Goal: Transaction & Acquisition: Subscribe to service/newsletter

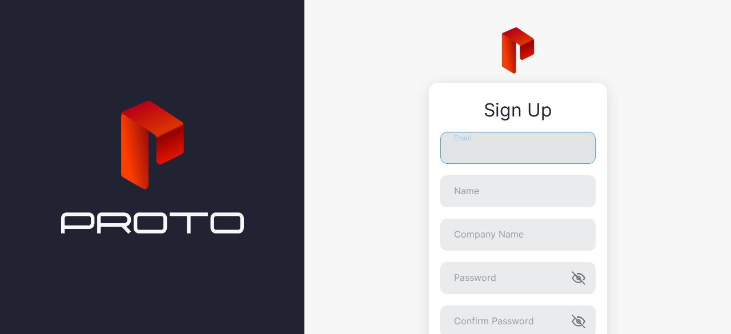
click at [454, 148] on input "Email" at bounding box center [518, 148] width 155 height 32
type input "**********"
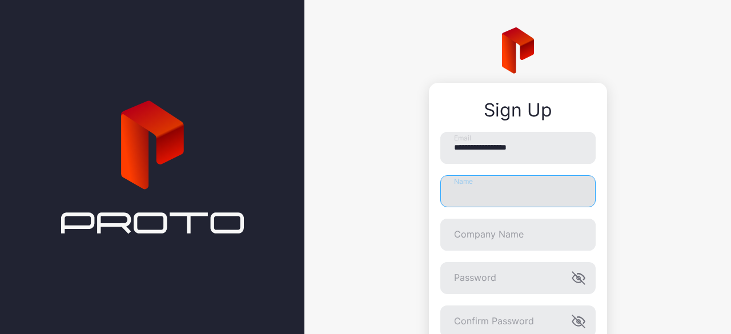
click at [488, 193] on input "Name" at bounding box center [518, 191] width 155 height 32
type input "**********"
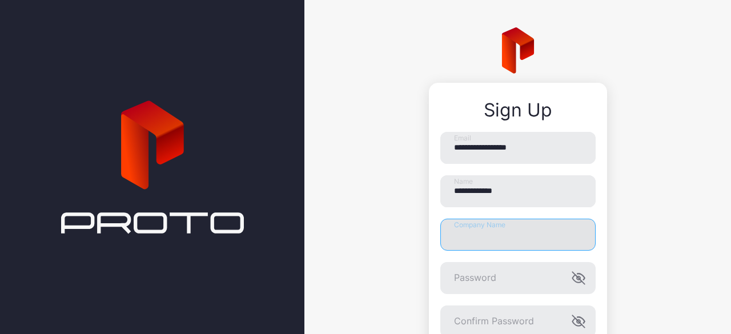
click at [498, 237] on input "Company Name" at bounding box center [518, 235] width 155 height 32
type input "*******"
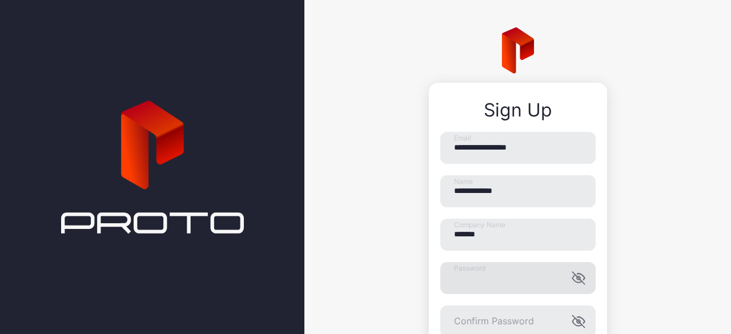
click at [572, 285] on icon "button" at bounding box center [579, 278] width 14 height 14
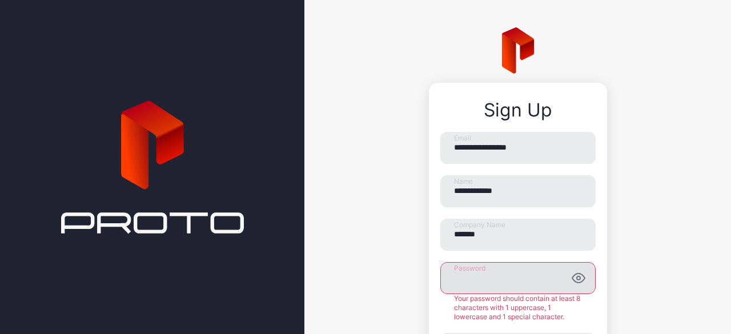
scroll to position [57, 0]
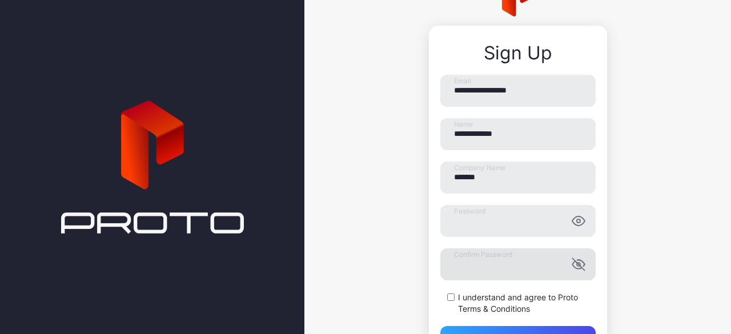
click at [572, 261] on icon "button" at bounding box center [579, 265] width 14 height 14
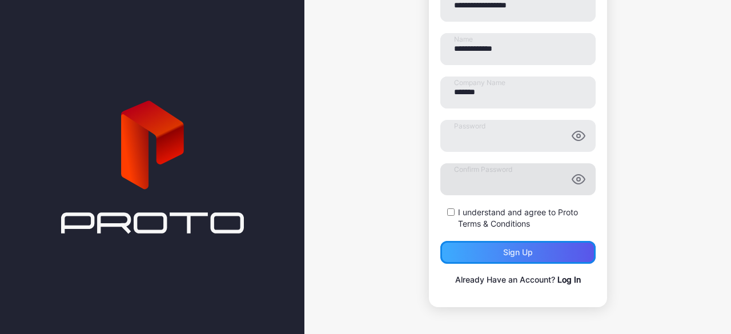
click at [509, 255] on div "Sign up" at bounding box center [518, 252] width 30 height 9
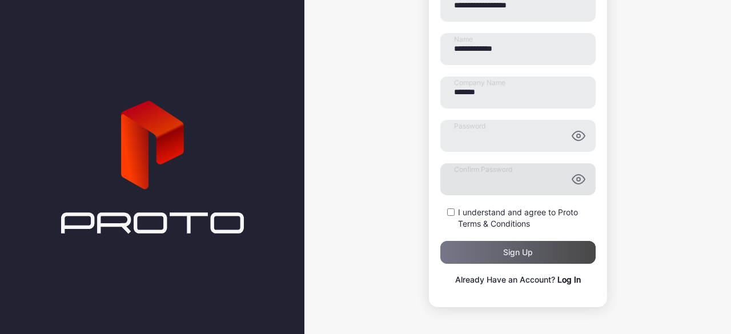
scroll to position [0, 0]
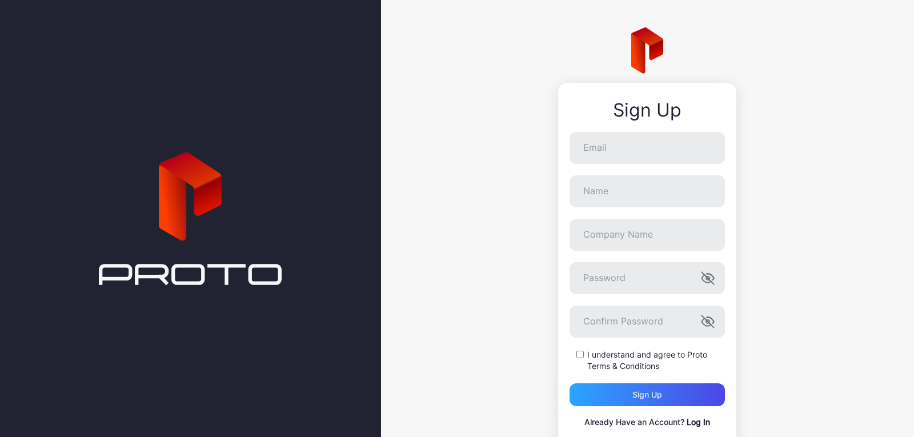
click at [698, 421] on link "Log In" at bounding box center [698, 422] width 23 height 10
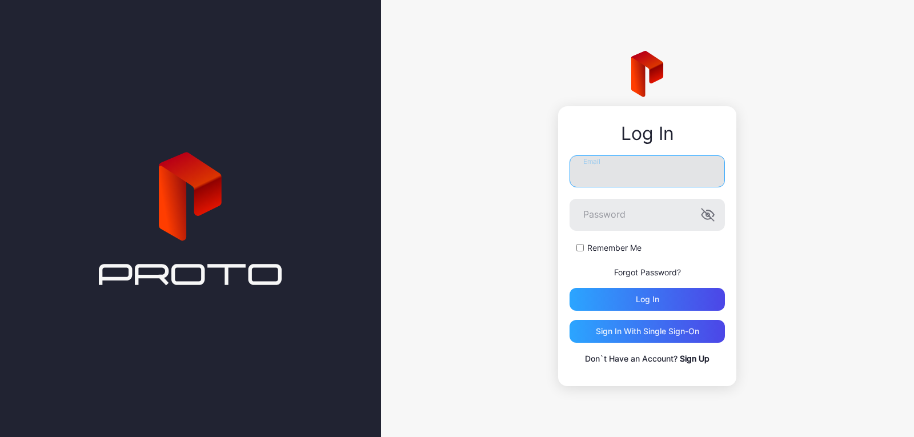
click at [589, 171] on input "Email" at bounding box center [647, 171] width 155 height 32
type input "**********"
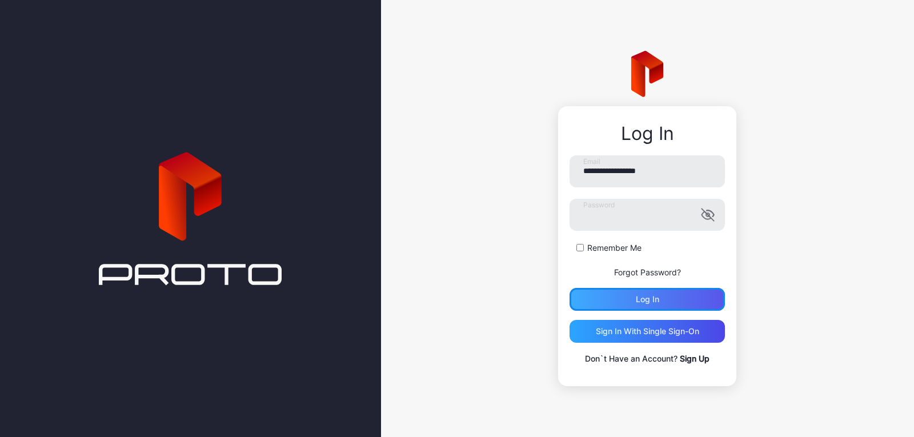
click at [615, 299] on div "Log in" at bounding box center [647, 299] width 155 height 23
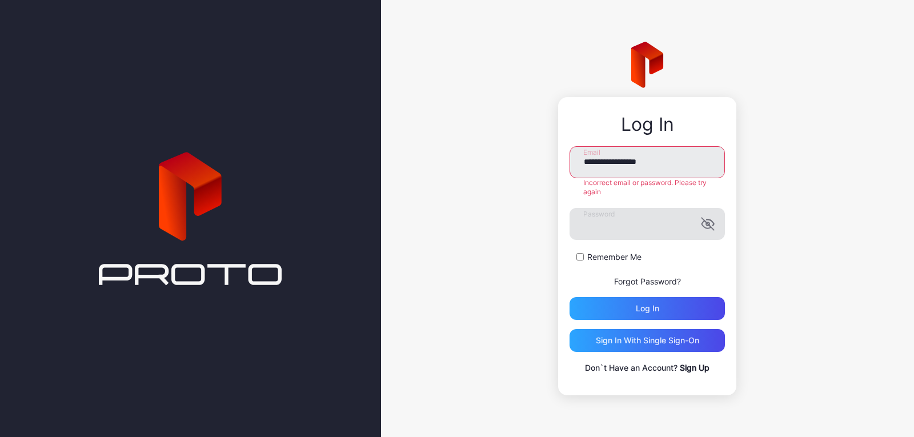
click at [713, 225] on icon "button" at bounding box center [710, 222] width 7 height 6
click at [670, 306] on div "Log in" at bounding box center [647, 308] width 155 height 23
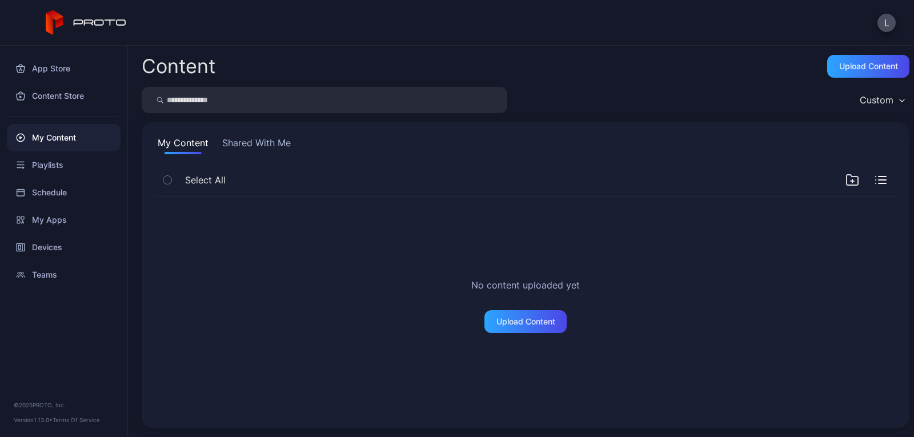
click at [275, 137] on button "Shared With Me" at bounding box center [256, 145] width 73 height 18
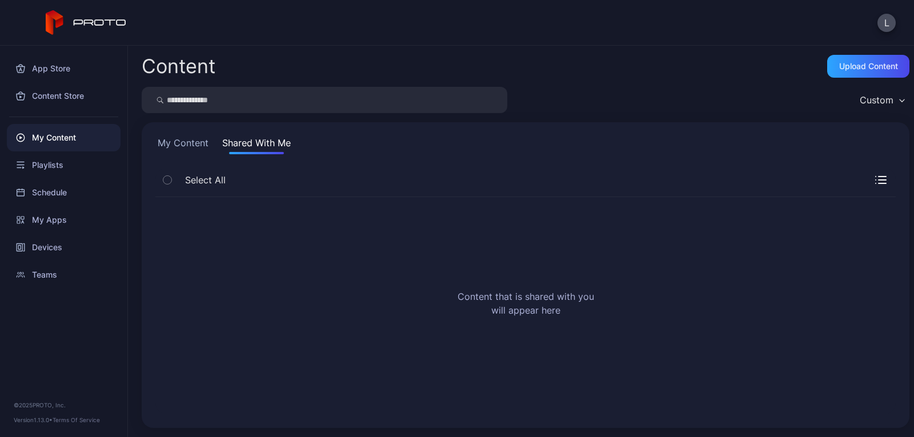
click at [249, 140] on button "Shared With Me" at bounding box center [256, 145] width 73 height 18
click at [190, 147] on button "My Content" at bounding box center [182, 145] width 55 height 18
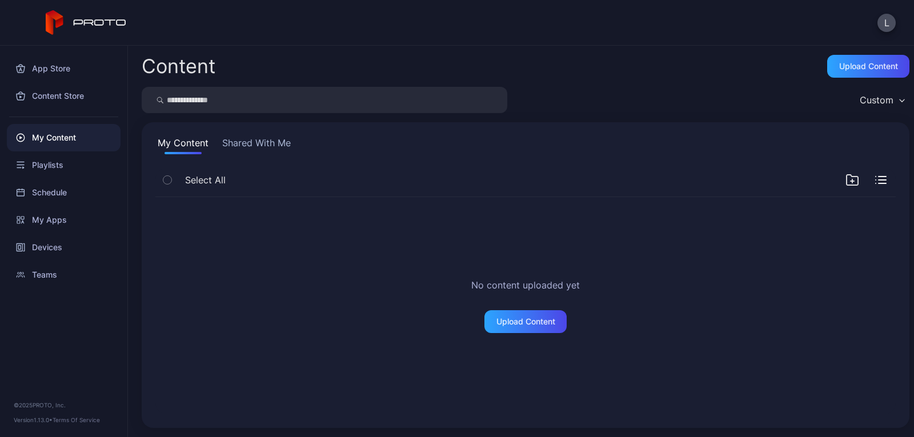
click at [252, 143] on button "Shared With Me" at bounding box center [256, 145] width 73 height 18
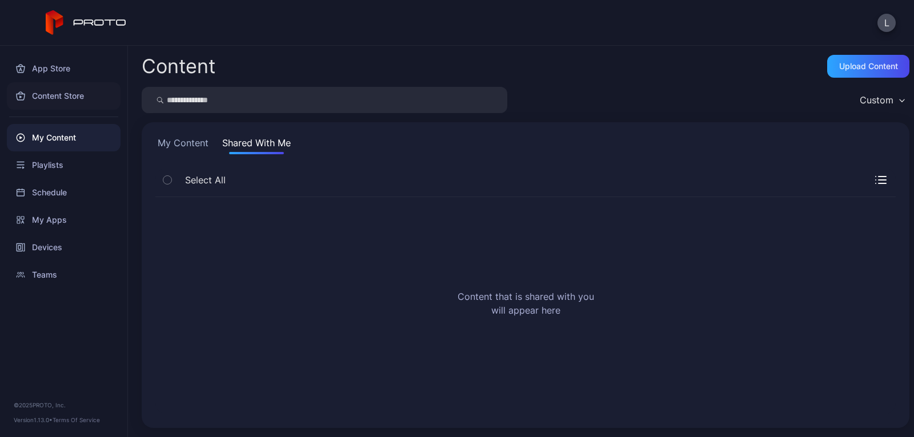
click at [70, 95] on div "Content Store" at bounding box center [64, 95] width 114 height 27
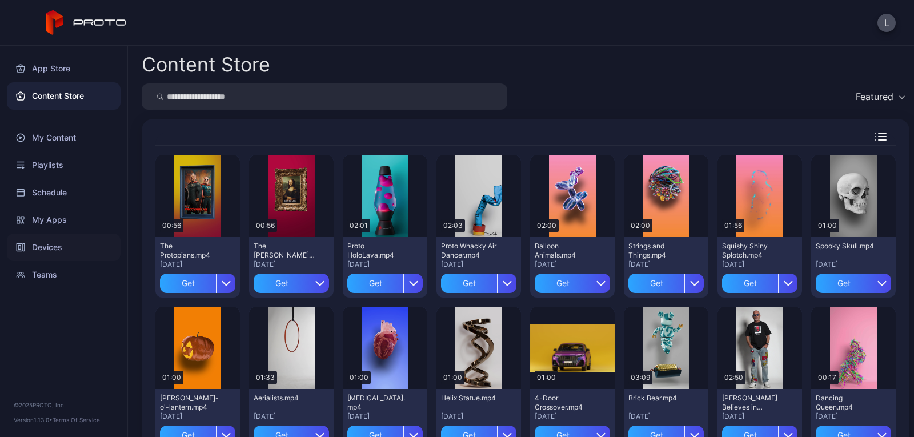
click at [54, 250] on div "Devices" at bounding box center [64, 247] width 114 height 27
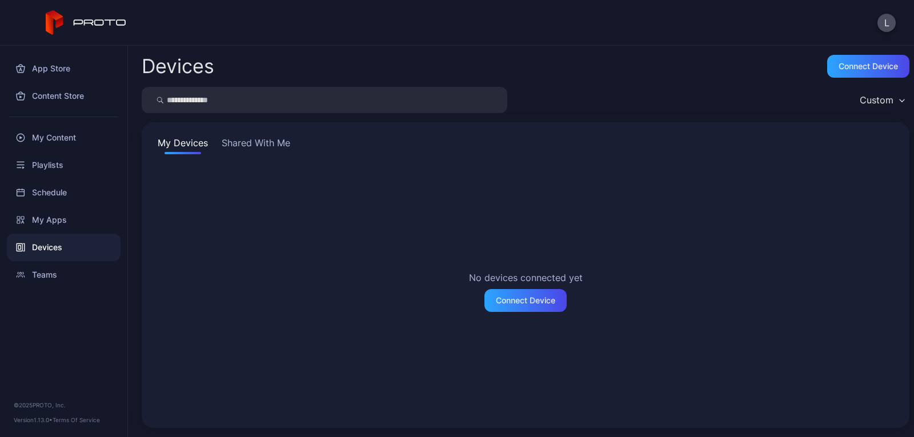
click at [258, 145] on button "Shared With Me" at bounding box center [255, 145] width 73 height 18
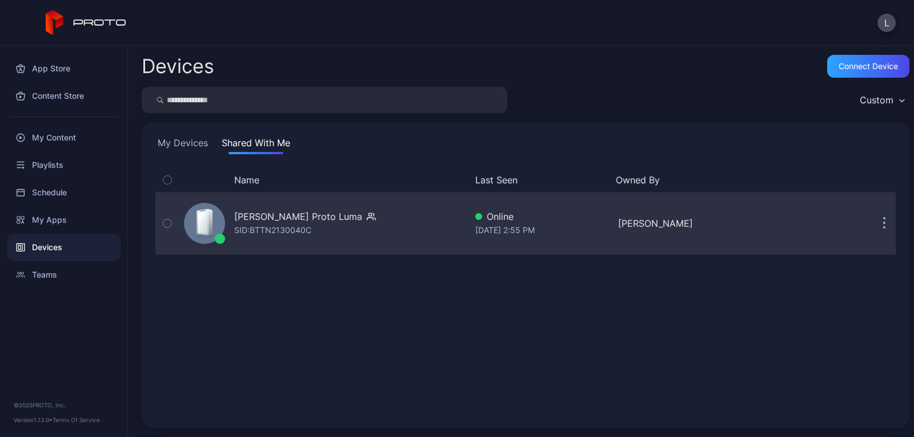
click at [883, 227] on icon "button" at bounding box center [884, 223] width 3 height 13
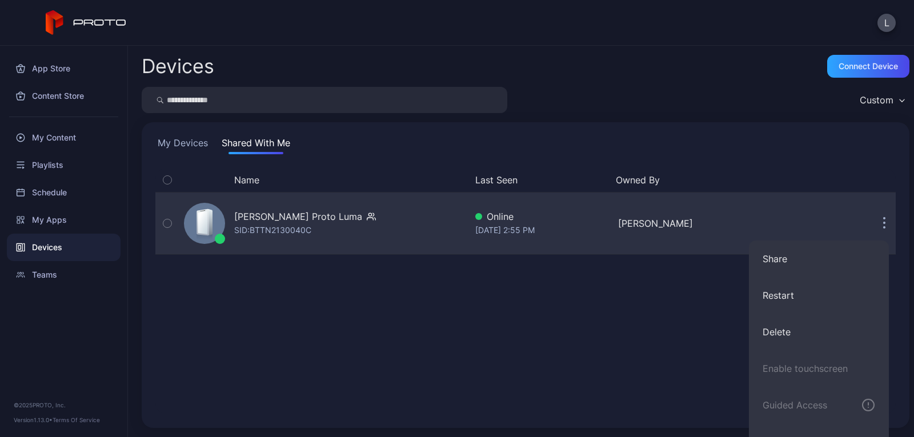
click at [883, 227] on icon "button" at bounding box center [884, 223] width 3 height 13
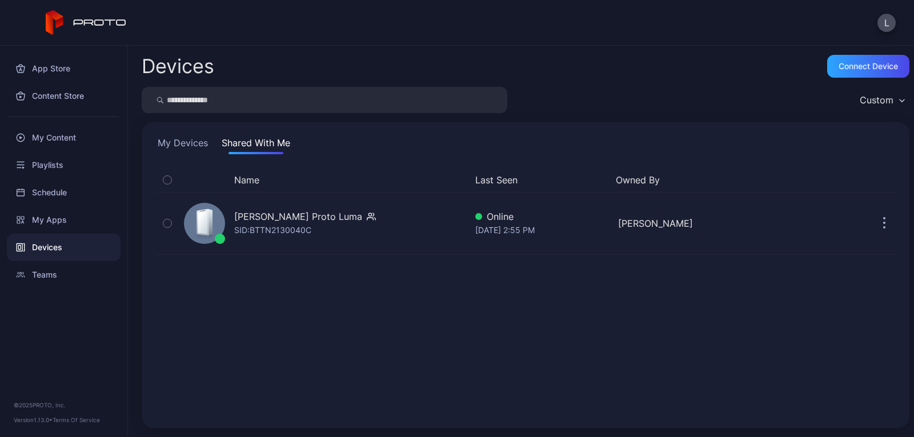
click at [694, 319] on div "Name Last Seen Owned By [PERSON_NAME] Proto [PERSON_NAME]: BTTN2130040C Online …" at bounding box center [525, 291] width 740 height 246
click at [54, 95] on div "Content Store" at bounding box center [64, 95] width 114 height 27
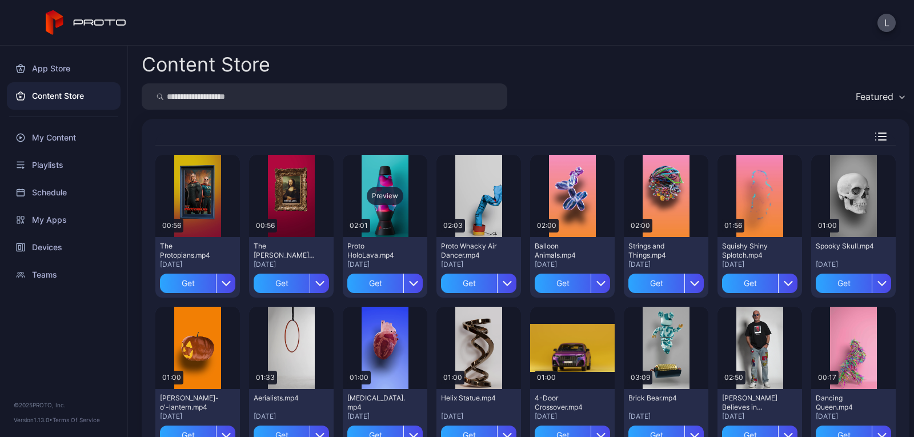
click at [390, 201] on div "Preview" at bounding box center [385, 196] width 37 height 18
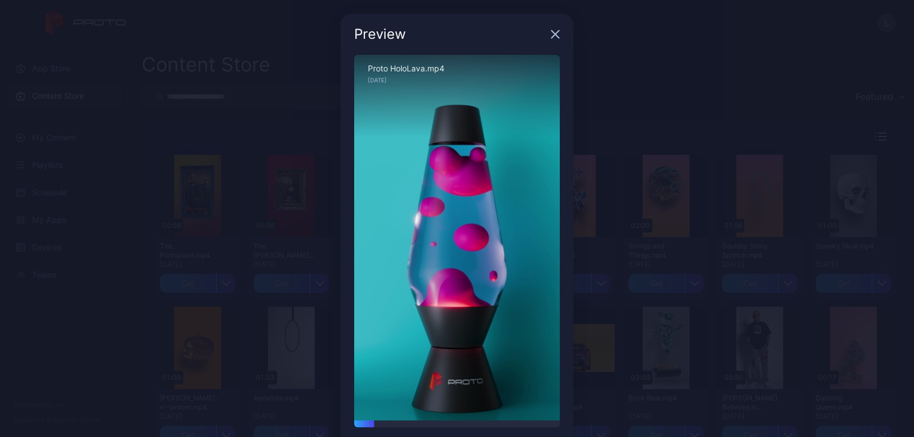
click at [552, 34] on icon "button" at bounding box center [555, 34] width 7 height 7
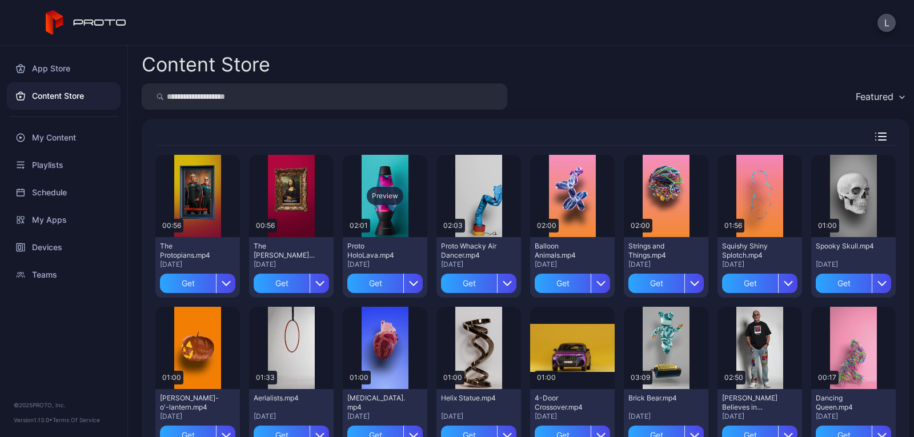
click at [373, 194] on div "Preview" at bounding box center [385, 196] width 37 height 18
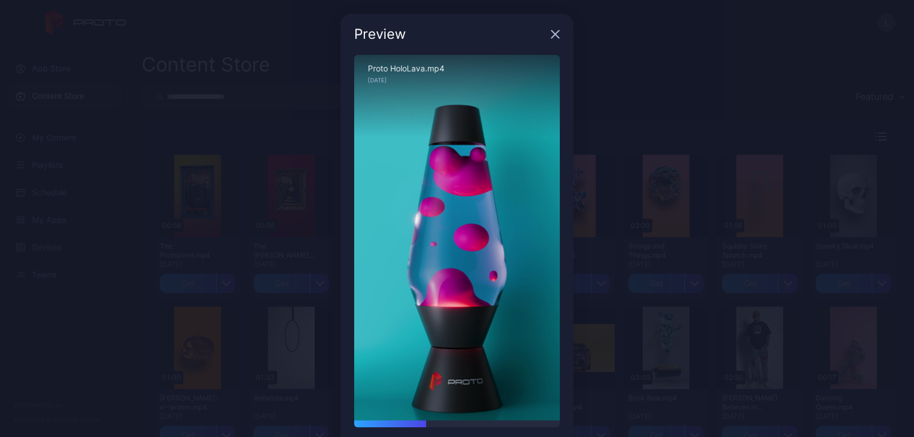
click at [551, 33] on icon "button" at bounding box center [555, 34] width 9 height 9
